Goal: Task Accomplishment & Management: Use online tool/utility

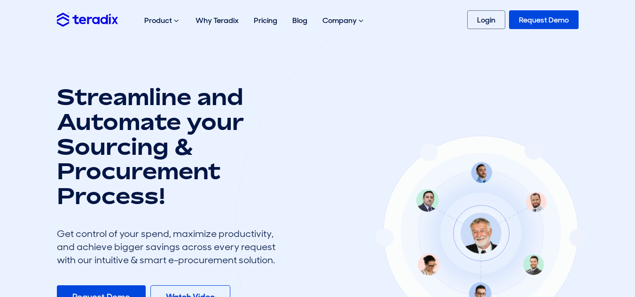
click at [420, 141] on div at bounding box center [480, 231] width 493 height 488
click at [474, 21] on link "Login" at bounding box center [486, 19] width 38 height 19
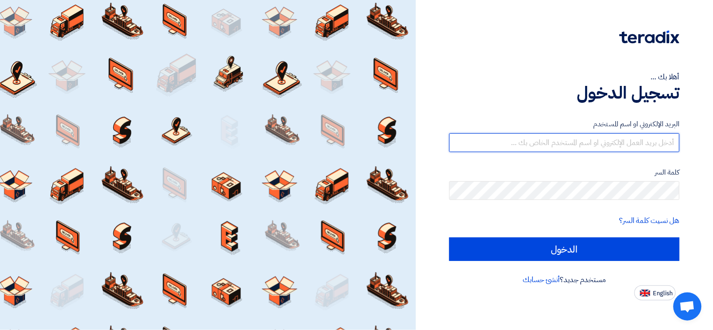
click at [532, 144] on input "text" at bounding box center [564, 142] width 230 height 19
type input "[EMAIL_ADDRESS][DOMAIN_NAME]"
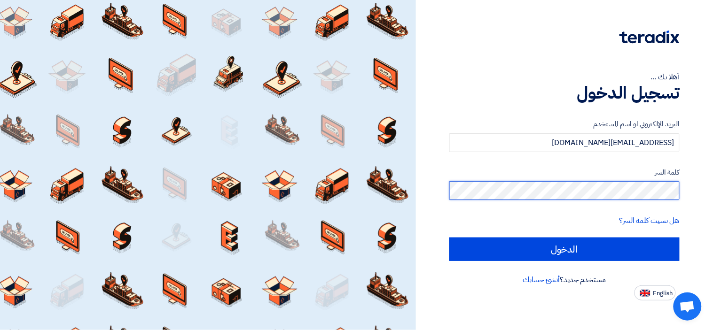
click at [449, 238] on input "الدخول" at bounding box center [564, 249] width 230 height 23
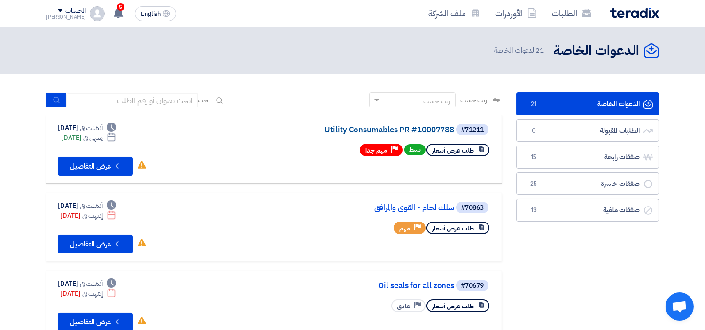
click at [343, 130] on link "Utility Consumables PR #10007788" at bounding box center [360, 130] width 188 height 8
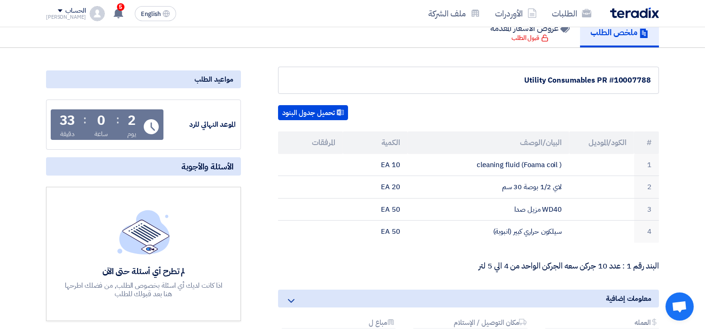
scroll to position [104, 0]
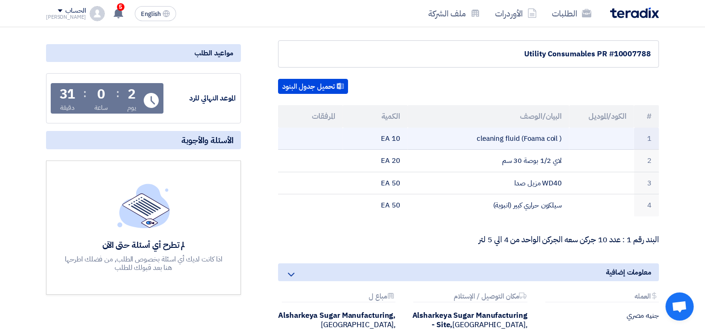
click at [504, 134] on td "cleaning fluid (Foama coil )" at bounding box center [489, 139] width 162 height 22
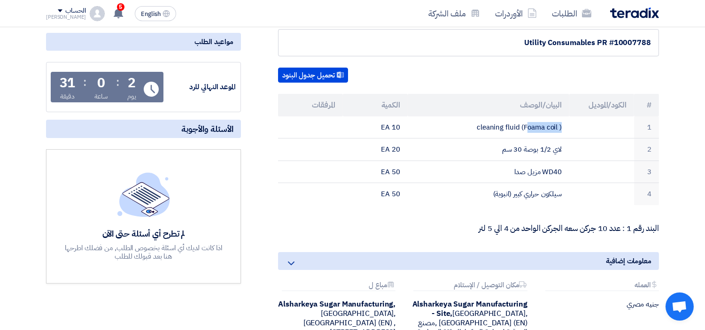
scroll to position [52, 0]
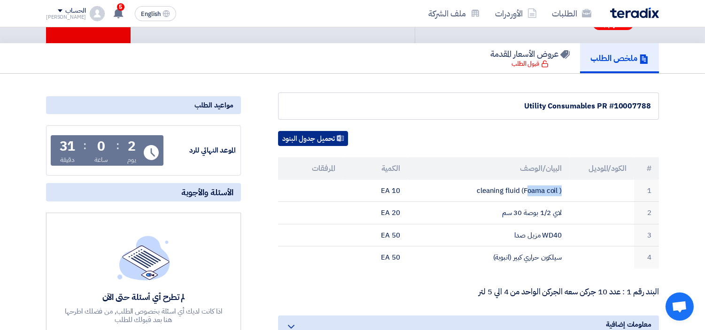
click at [318, 140] on button "تحميل جدول البنود" at bounding box center [313, 138] width 70 height 15
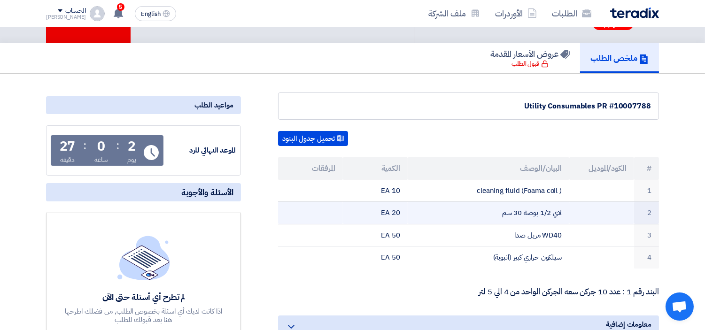
click at [545, 210] on td "لاي 1/2 بوصة 30 سم" at bounding box center [489, 213] width 162 height 23
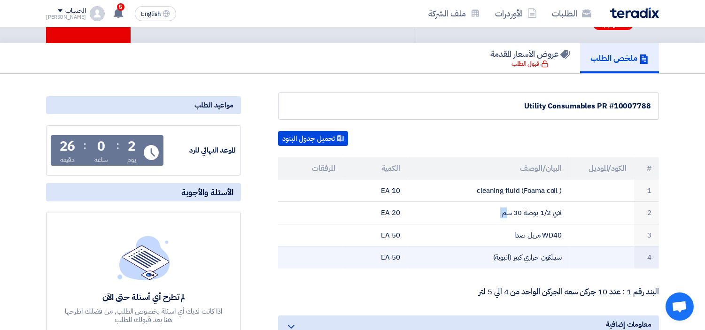
scroll to position [104, 0]
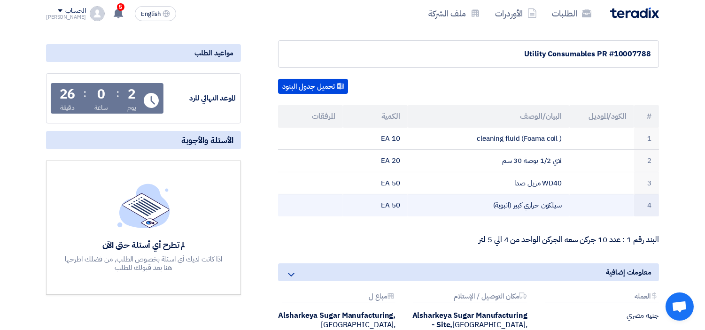
click at [548, 204] on td "سيلكون حراري كبير (انبوبة)" at bounding box center [489, 205] width 162 height 22
